Goal: Use online tool/utility: Utilize a website feature to perform a specific function

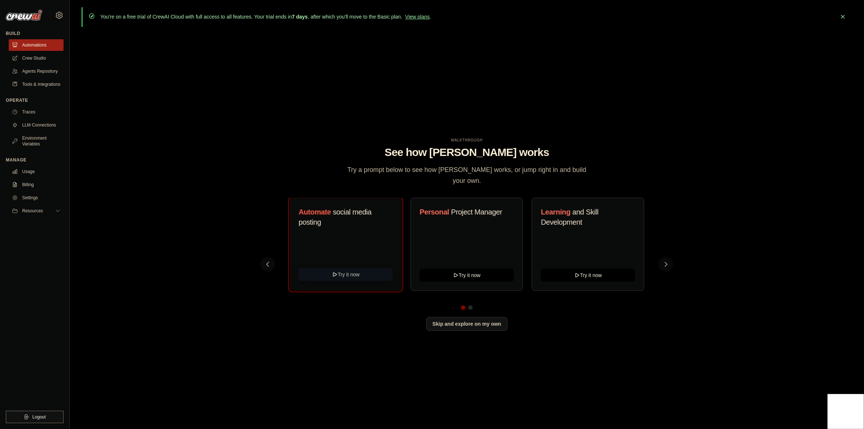
click at [352, 271] on button "Try it now" at bounding box center [346, 274] width 94 height 13
click at [461, 316] on button "Skip and explore on my own" at bounding box center [466, 323] width 81 height 14
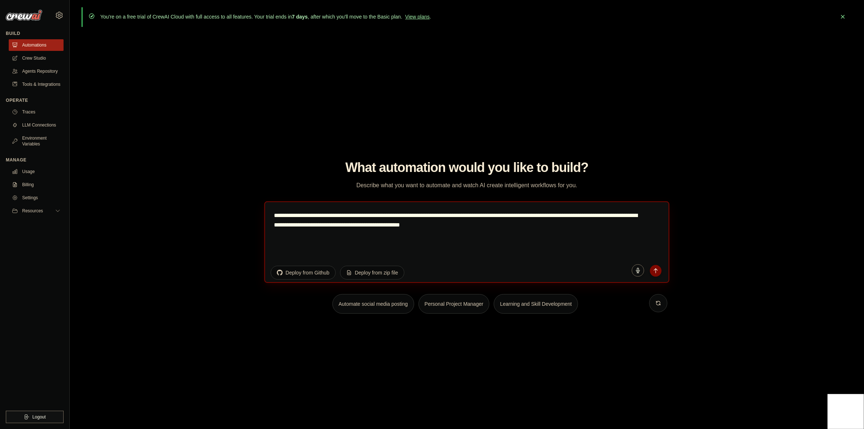
click at [405, 242] on textarea "**********" at bounding box center [466, 241] width 405 height 81
drag, startPoint x: 462, startPoint y: 233, endPoint x: 257, endPoint y: 210, distance: 206.9
click at [257, 210] on div "WALKTHROUGH See how [PERSON_NAME] works Try a prompt below to see how [PERSON_N…" at bounding box center [466, 240] width 771 height 414
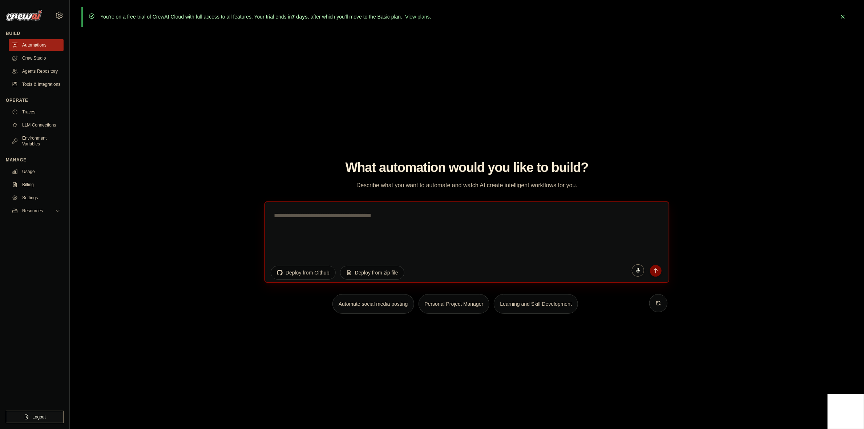
click at [417, 239] on textarea at bounding box center [466, 241] width 405 height 81
click at [336, 244] on textarea at bounding box center [466, 241] width 405 height 81
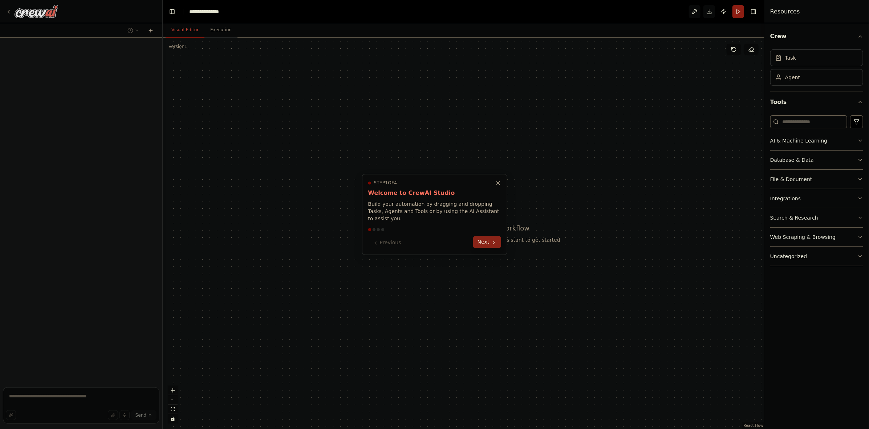
click at [488, 239] on button "Next" at bounding box center [487, 242] width 28 height 12
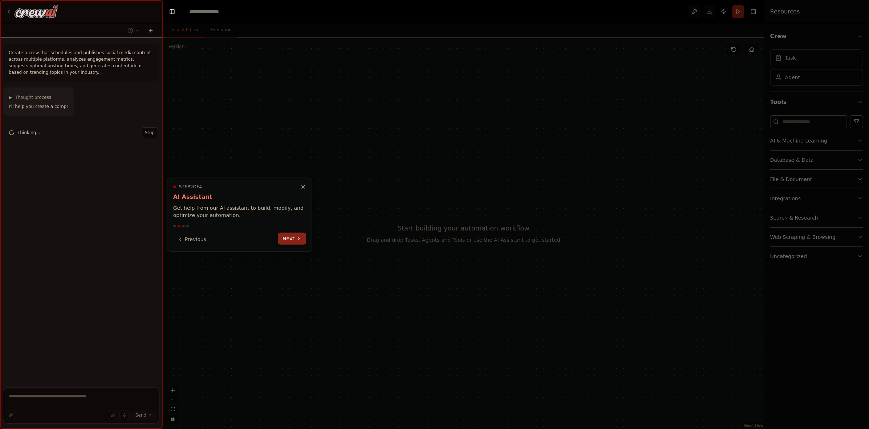
click at [291, 237] on button "Next" at bounding box center [292, 239] width 28 height 12
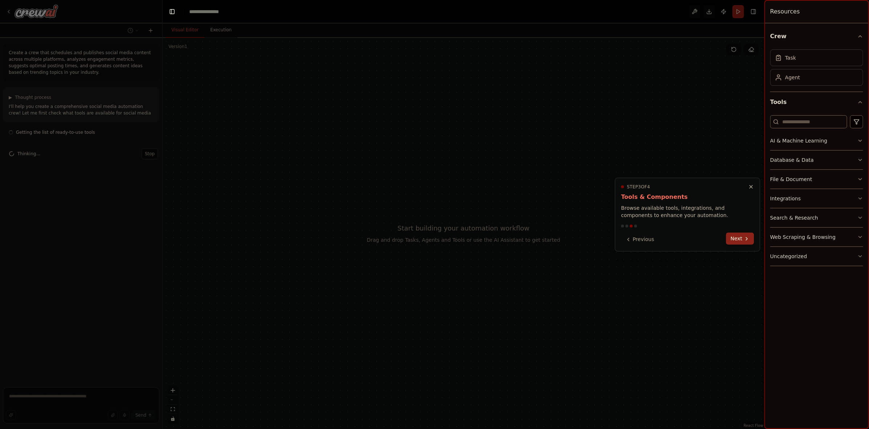
click at [734, 236] on button "Next" at bounding box center [741, 239] width 28 height 12
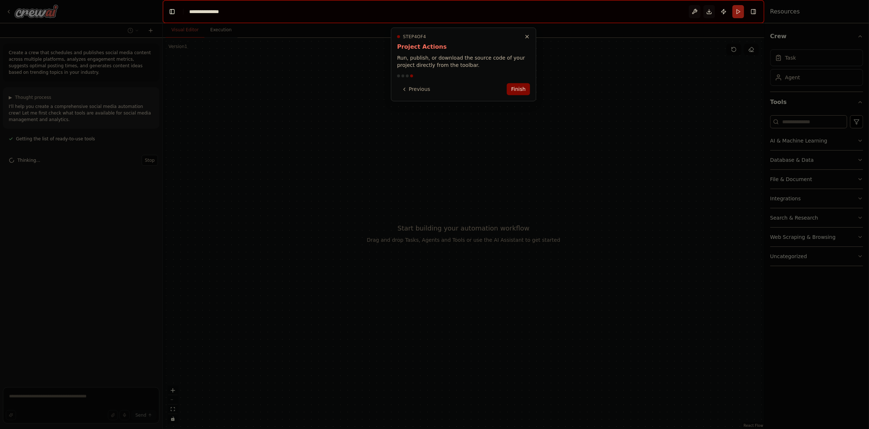
click at [519, 96] on div "Step 4 of 4 Project Actions Run, publish, or download the source code of your p…" at bounding box center [463, 65] width 145 height 74
click at [520, 93] on button "Finish" at bounding box center [518, 88] width 23 height 12
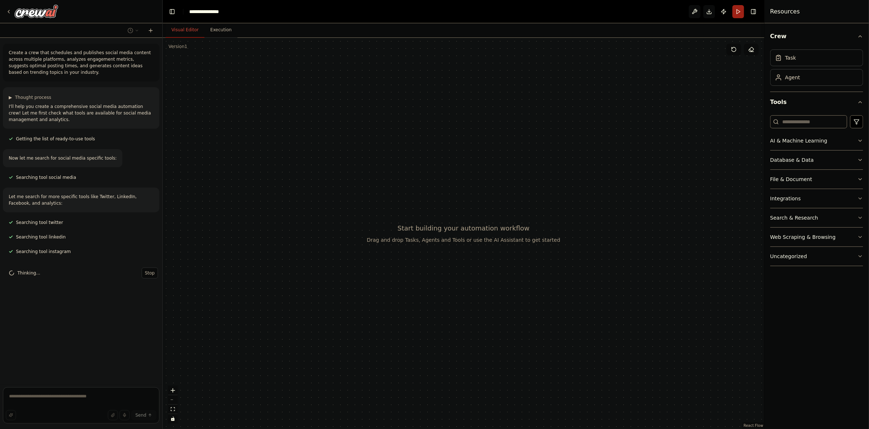
click at [405, 245] on div at bounding box center [464, 233] width 602 height 391
drag, startPoint x: 293, startPoint y: 143, endPoint x: 297, endPoint y: 129, distance: 14.4
click at [297, 129] on div at bounding box center [464, 233] width 602 height 391
click at [149, 332] on span "Stop" at bounding box center [150, 333] width 10 height 6
type textarea "**********"
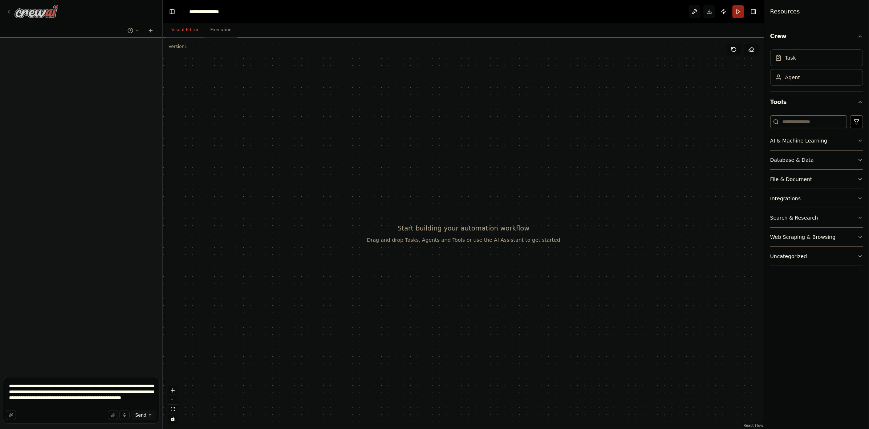
click at [6, 13] on icon at bounding box center [9, 12] width 6 height 6
